Goal: Information Seeking & Learning: Find specific fact

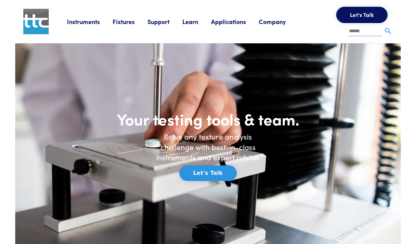
click at [86, 23] on link "Instruments" at bounding box center [90, 21] width 46 height 8
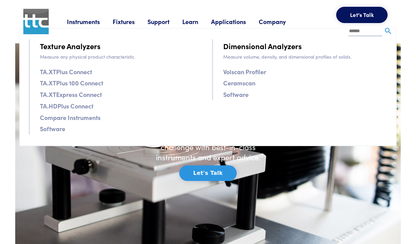
click at [361, 32] on input "text" at bounding box center [365, 31] width 34 height 10
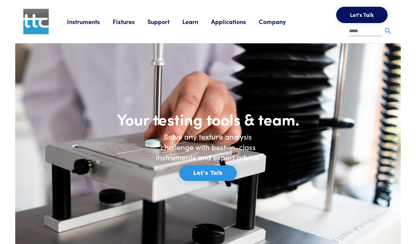
type input "*****"
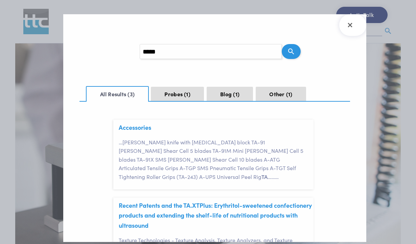
scroll to position [8, 0]
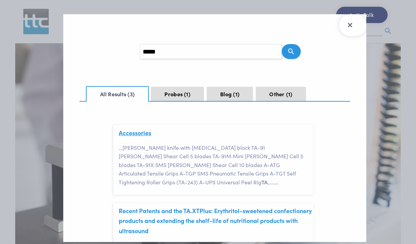
click at [141, 136] on link "Accessories" at bounding box center [135, 132] width 32 height 8
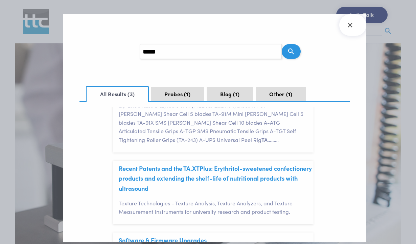
click at [170, 50] on input "*****" at bounding box center [211, 51] width 142 height 15
type input "******"
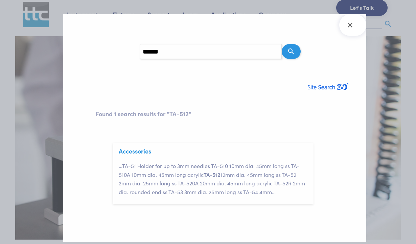
scroll to position [9, 0]
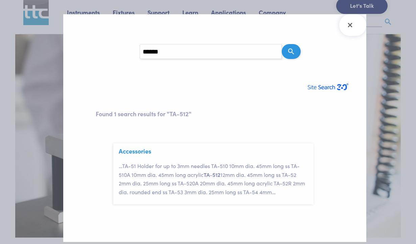
click at [187, 175] on p "… TA-51 Holder for up to 3mm needles TA-510 10mm dia. 45mm long ss TA-510A 10mm…" at bounding box center [216, 178] width 195 height 35
click at [142, 153] on link "Accessories" at bounding box center [135, 150] width 32 height 8
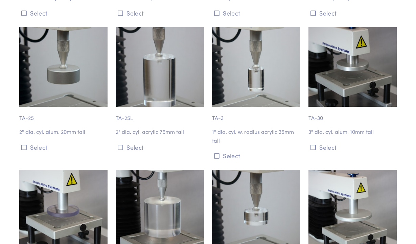
scroll to position [831, 0]
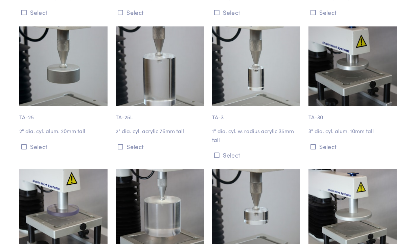
click at [344, 46] on img at bounding box center [352, 65] width 88 height 79
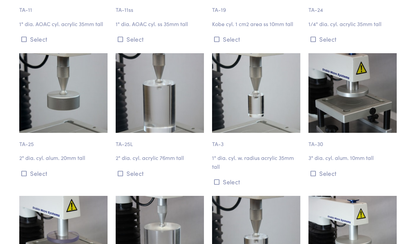
scroll to position [804, 0]
click at [329, 59] on img at bounding box center [352, 92] width 88 height 79
click at [336, 78] on img at bounding box center [352, 92] width 88 height 79
click at [312, 170] on icon at bounding box center [313, 173] width 5 height 6
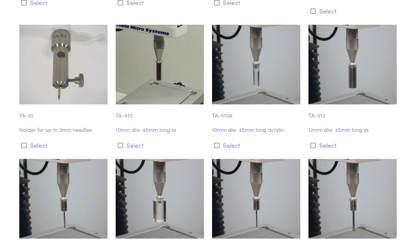
scroll to position [1537, 0]
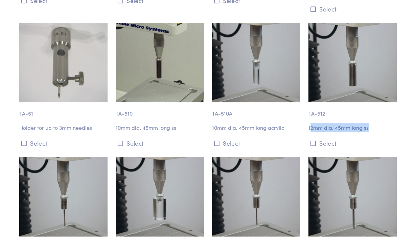
drag, startPoint x: 310, startPoint y: 119, endPoint x: 369, endPoint y: 118, distance: 59.9
click at [369, 123] on p "12mm dia. 45mm long ss" at bounding box center [352, 127] width 88 height 9
click at [325, 123] on p "12mm dia. 45mm long ss" at bounding box center [352, 127] width 88 height 9
drag, startPoint x: 308, startPoint y: 120, endPoint x: 369, endPoint y: 120, distance: 60.9
click at [369, 123] on p "12mm dia. 45mm long ss" at bounding box center [352, 127] width 88 height 9
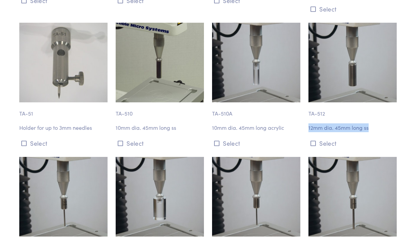
copy p "12mm dia. 45mm long ss"
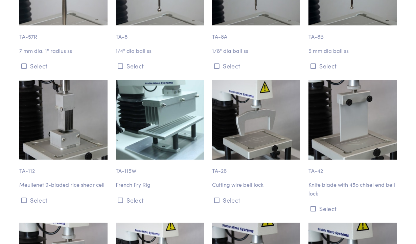
scroll to position [2434, 0]
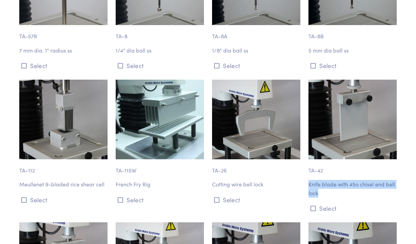
drag, startPoint x: 319, startPoint y: 182, endPoint x: 308, endPoint y: 175, distance: 13.1
click at [308, 175] on div "TA-42 Knife blade with 45o chisel end bell lock Select" at bounding box center [352, 146] width 96 height 134
copy p "Knife blade with 45o chisel end bell lock"
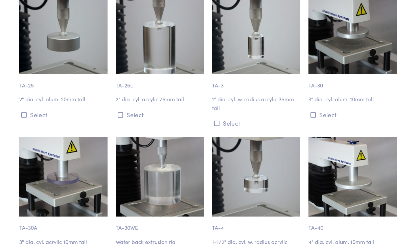
scroll to position [862, 0]
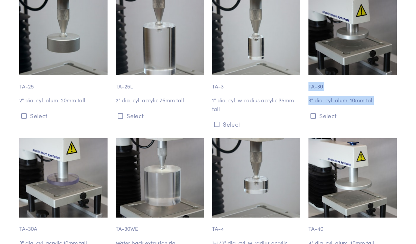
drag, startPoint x: 310, startPoint y: 82, endPoint x: 375, endPoint y: 99, distance: 67.8
click at [375, 99] on div "TA-30 3" dia. cyl. alum. 10mm tall Select" at bounding box center [352, 63] width 96 height 134
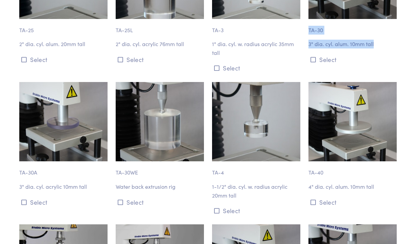
scroll to position [913, 0]
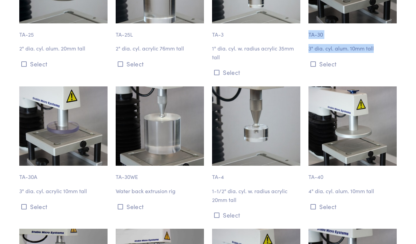
click at [378, 39] on div "TA-30 3" dia. cyl. alum. 10mm tall Select" at bounding box center [352, 11] width 96 height 134
drag, startPoint x: 374, startPoint y: 43, endPoint x: 309, endPoint y: 45, distance: 65.3
click at [309, 45] on p "3" dia. cyl. alum. 10mm tall" at bounding box center [352, 48] width 88 height 9
copy p "3" dia. cyl. alum. 10mm tall"
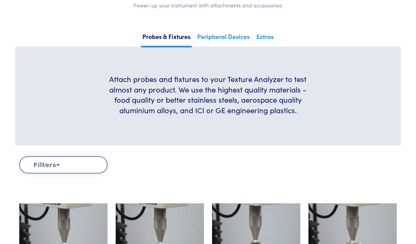
scroll to position [110, 0]
click at [217, 40] on link "Peripheral Devices" at bounding box center [223, 39] width 55 height 17
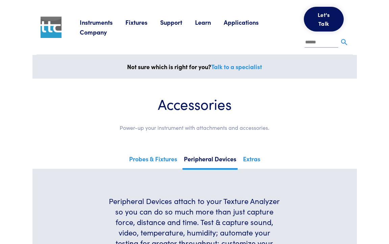
click at [333, 39] on input "text" at bounding box center [322, 43] width 34 height 10
type input "***"
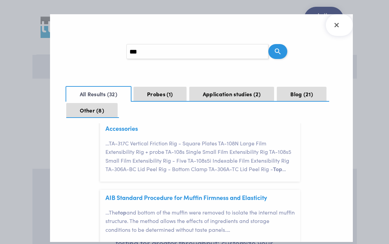
scroll to position [30, 0]
click at [229, 129] on header "Accessories" at bounding box center [203, 126] width 195 height 13
click at [146, 153] on p "… TA-317C Vertical Friction Rig - Square Plates TA-108N Large Film Extensibilit…" at bounding box center [203, 155] width 195 height 35
click at [126, 131] on link "Accessories" at bounding box center [122, 127] width 32 height 8
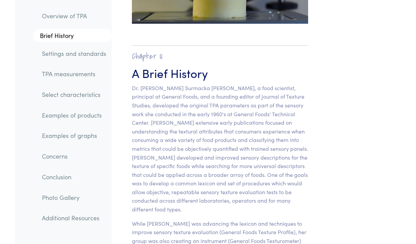
scroll to position [442, 0]
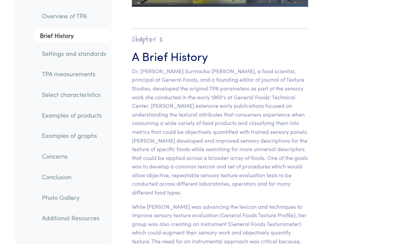
click at [101, 73] on link "TPA measurements" at bounding box center [74, 74] width 75 height 16
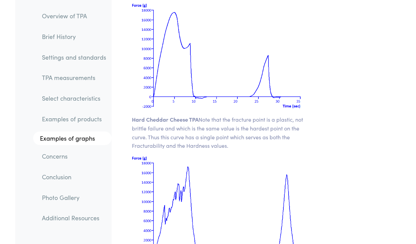
scroll to position [9807, 0]
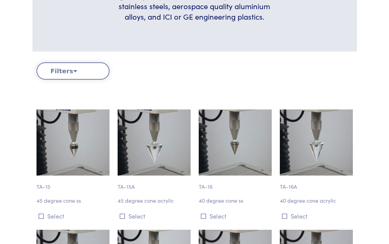
scroll to position [228, 0]
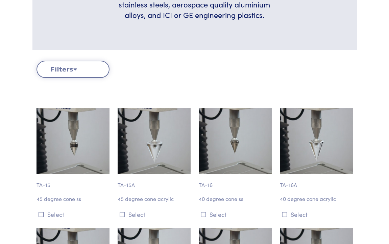
click at [101, 70] on button "Filters" at bounding box center [73, 69] width 73 height 17
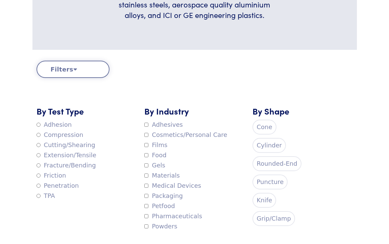
click at [127, 66] on div "Clear Filters" at bounding box center [154, 69] width 81 height 17
click at [70, 71] on button "Filters" at bounding box center [73, 69] width 73 height 17
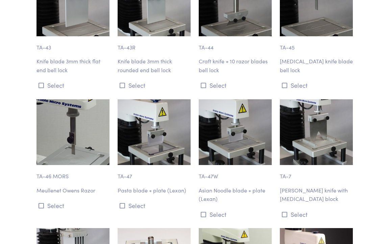
scroll to position [2502, 0]
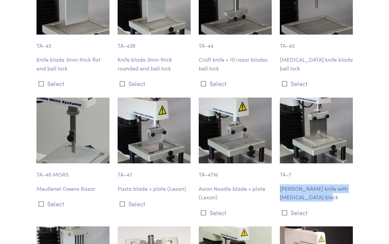
drag, startPoint x: 281, startPoint y: 184, endPoint x: 317, endPoint y: 191, distance: 37.0
click at [317, 191] on p "[PERSON_NAME] knife with [MEDICAL_DATA] block" at bounding box center [316, 192] width 73 height 17
copy p "[PERSON_NAME] knife with [MEDICAL_DATA] block"
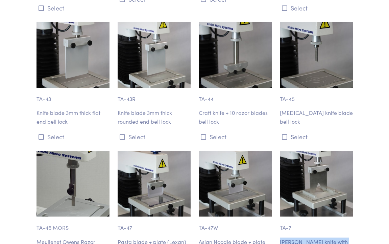
scroll to position [2441, 0]
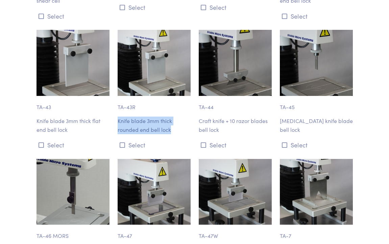
drag, startPoint x: 118, startPoint y: 116, endPoint x: 173, endPoint y: 123, distance: 55.0
click at [173, 123] on p "Knife blade 3mm thick rounded end bell lock" at bounding box center [154, 124] width 73 height 17
copy p "Knife blade 3mm thick rounded end bell lock"
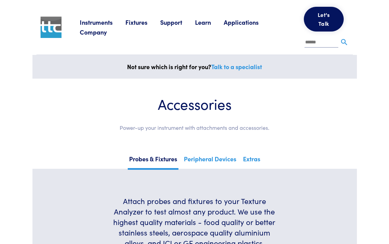
scroll to position [0, 0]
click at [325, 40] on input "text" at bounding box center [322, 43] width 34 height 10
type input "******"
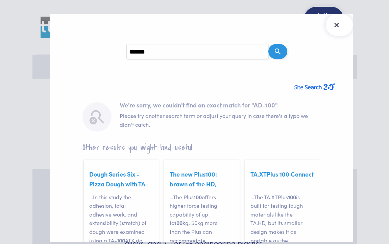
click at [341, 28] on icon "Close Search Results" at bounding box center [336, 25] width 11 height 11
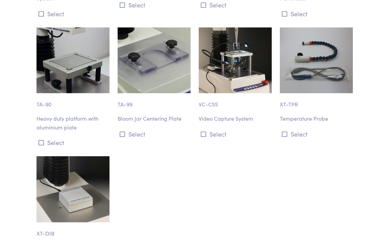
scroll to position [6818, 0]
click at [75, 114] on p "Heavy duty platform with aluminium plate" at bounding box center [73, 122] width 73 height 17
drag, startPoint x: 76, startPoint y: 100, endPoint x: 37, endPoint y: 93, distance: 40.2
click at [37, 114] on p "Heavy duty platform with aluminium plate" at bounding box center [73, 122] width 73 height 17
copy p "Heavy duty platform with aluminium plate"
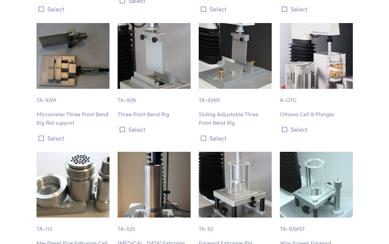
scroll to position [3464, 0]
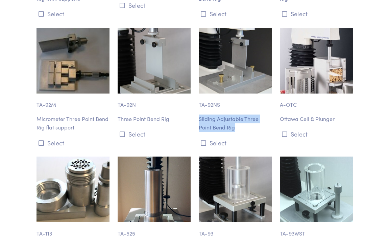
drag, startPoint x: 199, startPoint y: 109, endPoint x: 238, endPoint y: 119, distance: 40.0
click at [238, 119] on p "Sliding Adjustable Three Point Bend Rig" at bounding box center [235, 122] width 73 height 17
click at [234, 118] on p "Sliding Adjustable Three Point Bend Rig" at bounding box center [235, 122] width 73 height 17
drag, startPoint x: 234, startPoint y: 117, endPoint x: 199, endPoint y: 110, distance: 36.2
click at [199, 114] on p "Sliding Adjustable Three Point Bend Rig" at bounding box center [235, 122] width 73 height 17
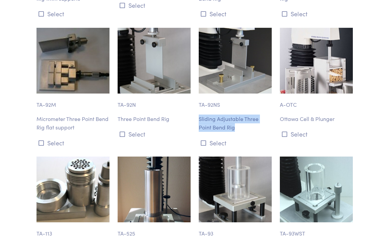
copy p "Sliding Adjustable Three Point Bend Rig"
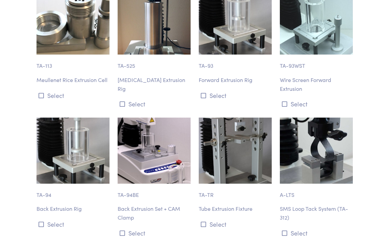
scroll to position [3633, 0]
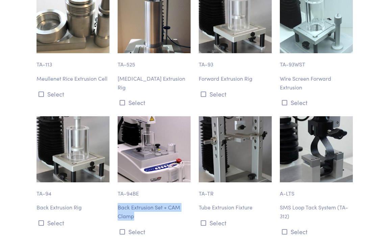
drag, startPoint x: 137, startPoint y: 205, endPoint x: 118, endPoint y: 189, distance: 24.5
click at [118, 189] on div "TA-94BE Back Extrusion Set + CAM Clamp Select" at bounding box center [154, 176] width 81 height 120
copy p "Back Extrusion Set + CAM Clamp"
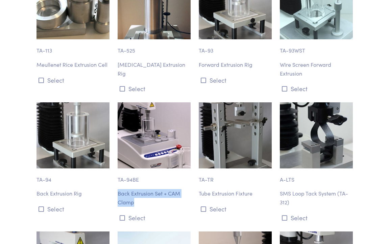
scroll to position [3647, 0]
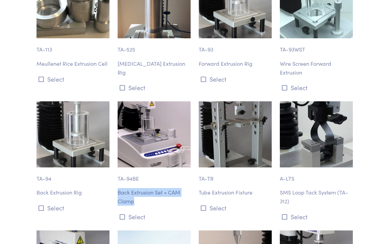
click at [159, 175] on div "TA-94BE Back Extrusion Set + CAM Clamp Select" at bounding box center [154, 161] width 81 height 120
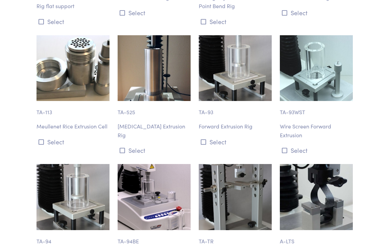
scroll to position [3586, 0]
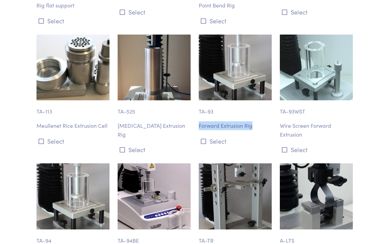
drag, startPoint x: 199, startPoint y: 116, endPoint x: 254, endPoint y: 114, distance: 54.8
click at [254, 121] on p "Forward Extrusion Rig" at bounding box center [235, 125] width 73 height 9
copy p "Forward Extrusion Rig"
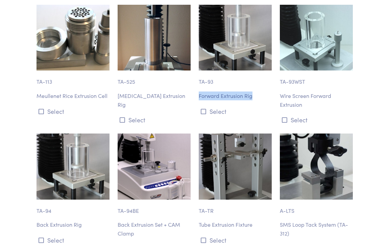
scroll to position [3616, 0]
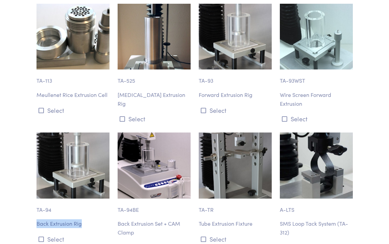
drag, startPoint x: 82, startPoint y: 212, endPoint x: 35, endPoint y: 213, distance: 46.4
click at [35, 213] on div "TA-94 Back Extrusion Rig Select" at bounding box center [72, 192] width 81 height 120
copy p "Back Extrusion Rig"
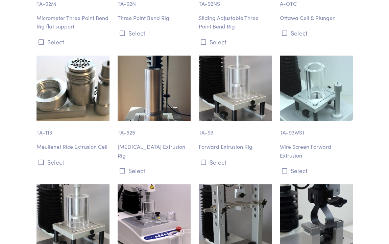
scroll to position [3565, 0]
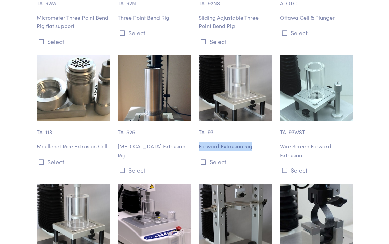
drag, startPoint x: 199, startPoint y: 136, endPoint x: 259, endPoint y: 134, distance: 60.6
click at [259, 142] on p "Forward Extrusion Rig" at bounding box center [235, 146] width 73 height 9
copy p "Forward Extrusion Rig"
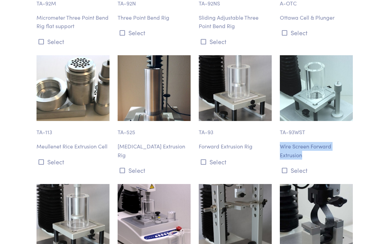
drag, startPoint x: 281, startPoint y: 136, endPoint x: 305, endPoint y: 146, distance: 26.2
click at [305, 146] on p "Wire Screen Forward Extrusion" at bounding box center [316, 150] width 73 height 17
copy p "Wire Screen Forward Extrusion"
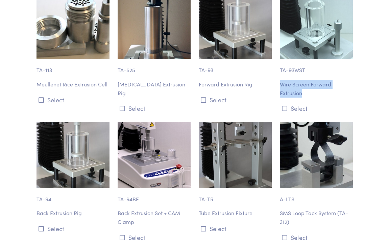
scroll to position [3629, 0]
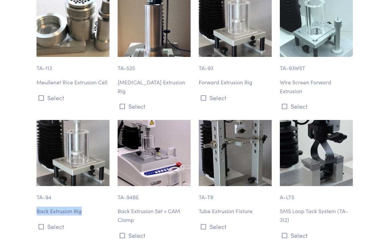
drag, startPoint x: 37, startPoint y: 199, endPoint x: 83, endPoint y: 200, distance: 46.7
click at [83, 206] on p "Back Extrusion Rig" at bounding box center [73, 210] width 73 height 9
copy p "Back Extrusion Rig"
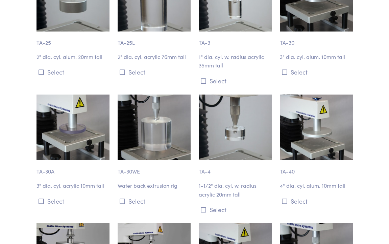
scroll to position [867, 0]
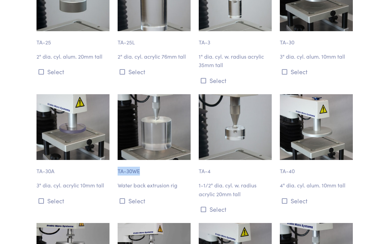
drag, startPoint x: 118, startPoint y: 164, endPoint x: 144, endPoint y: 169, distance: 26.6
click at [144, 169] on p "TA-30WE" at bounding box center [154, 168] width 73 height 16
copy p "TA-30WE"
drag, startPoint x: 118, startPoint y: 180, endPoint x: 185, endPoint y: 181, distance: 67.3
click at [185, 181] on p "Water back extrusion rig" at bounding box center [154, 185] width 73 height 9
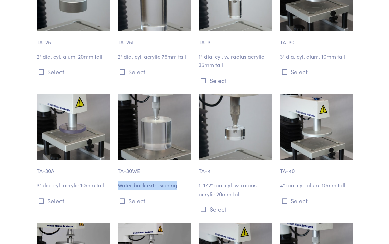
copy p "Water back extrusion rig"
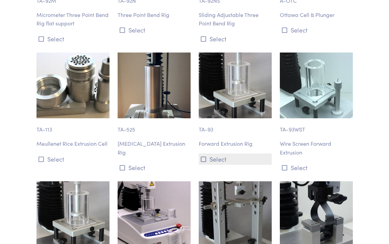
scroll to position [3563, 0]
